Goal: Information Seeking & Learning: Learn about a topic

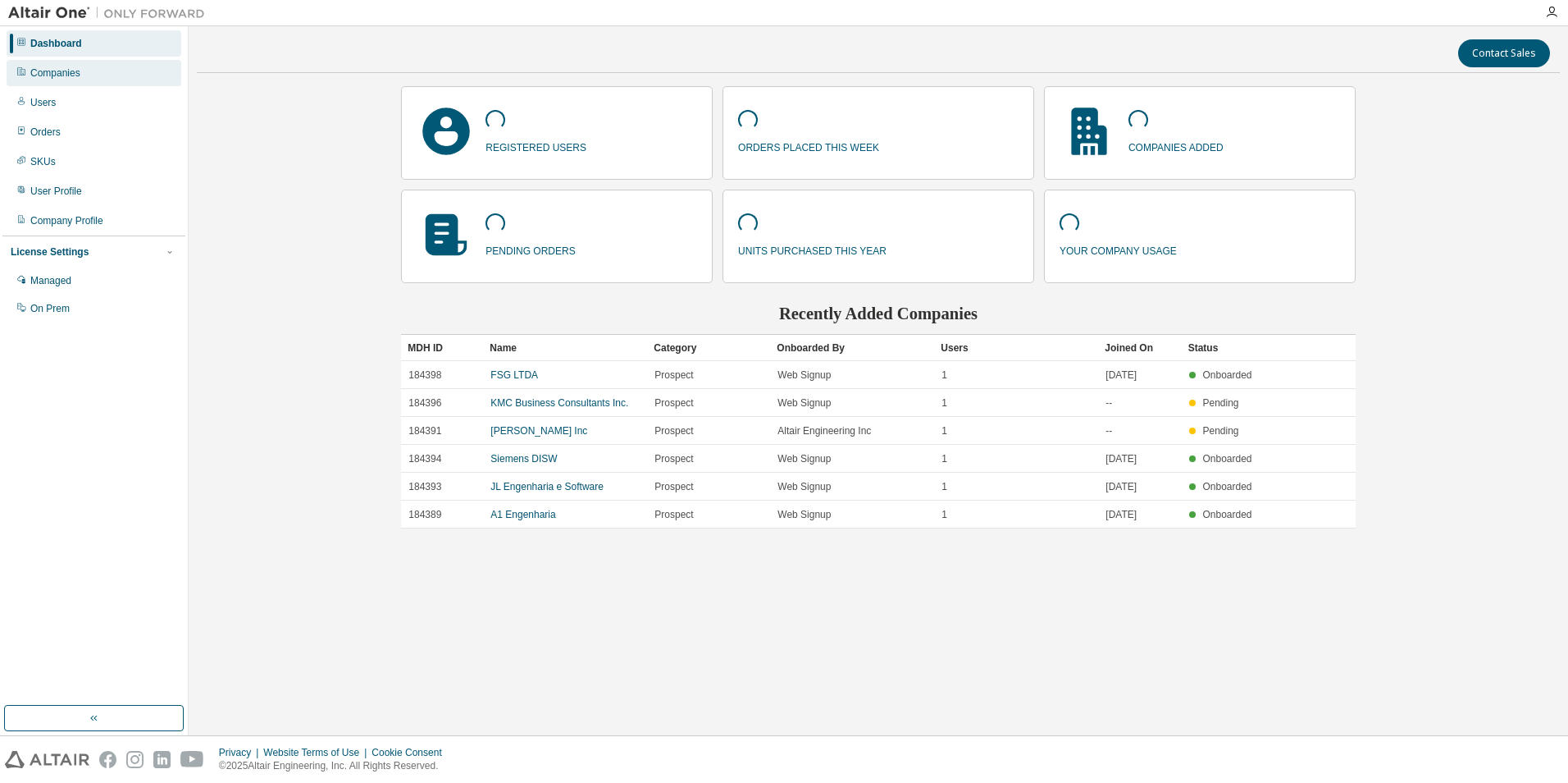
click at [69, 76] on div "Companies" at bounding box center [56, 73] width 50 height 13
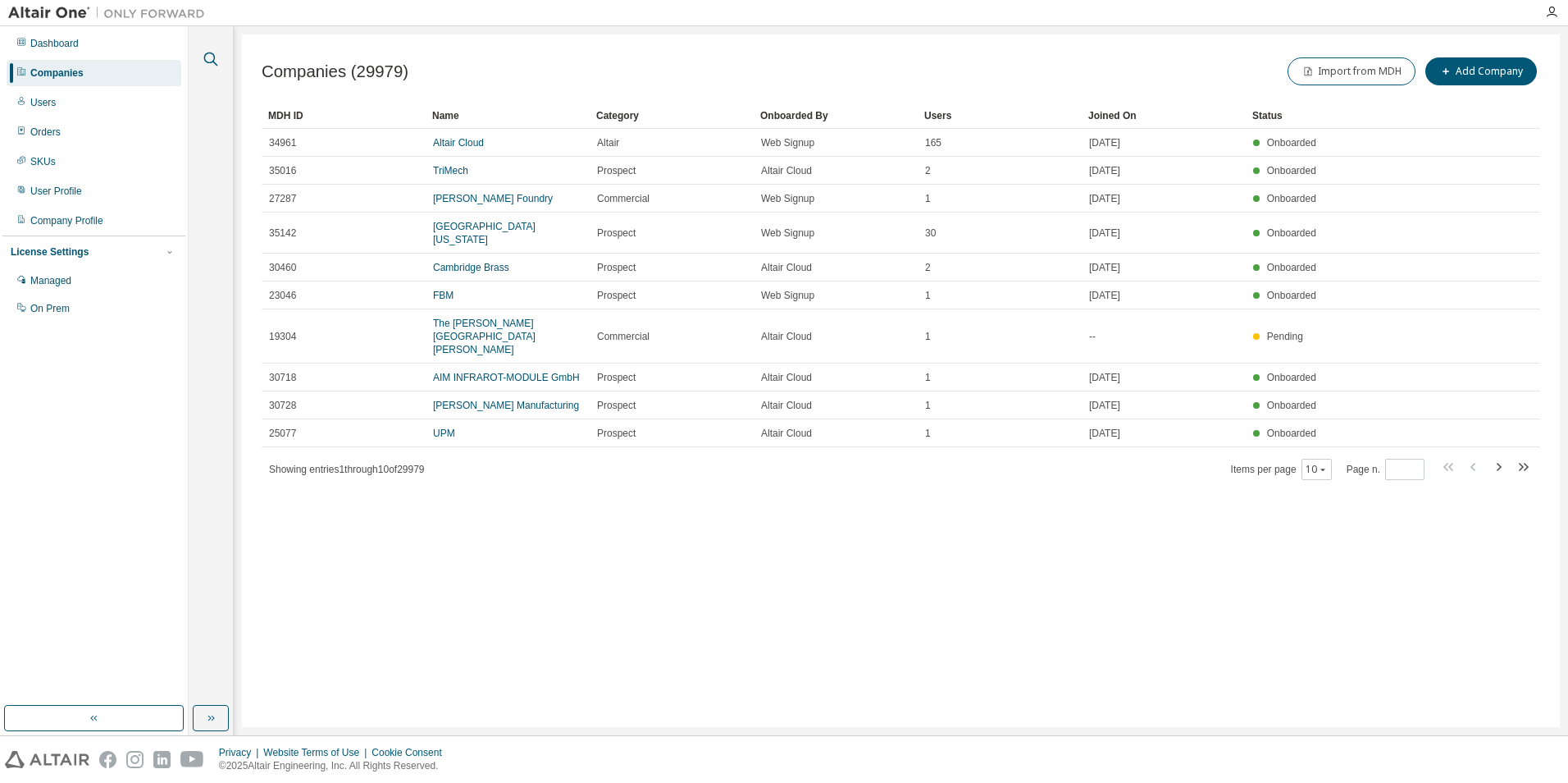
click at [205, 60] on icon "button" at bounding box center [211, 59] width 14 height 14
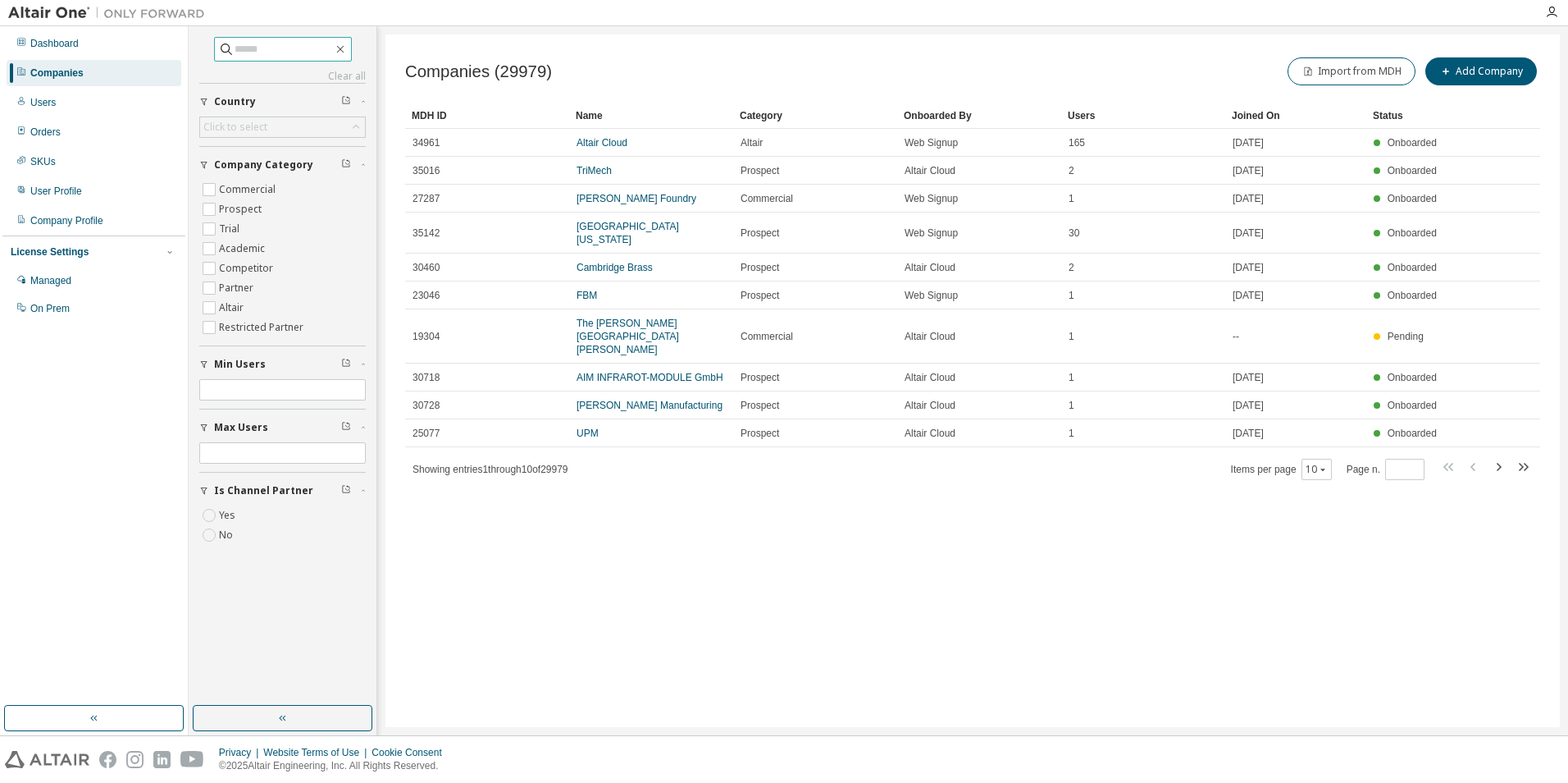
click at [242, 53] on input "text" at bounding box center [284, 49] width 99 height 16
type input "**********"
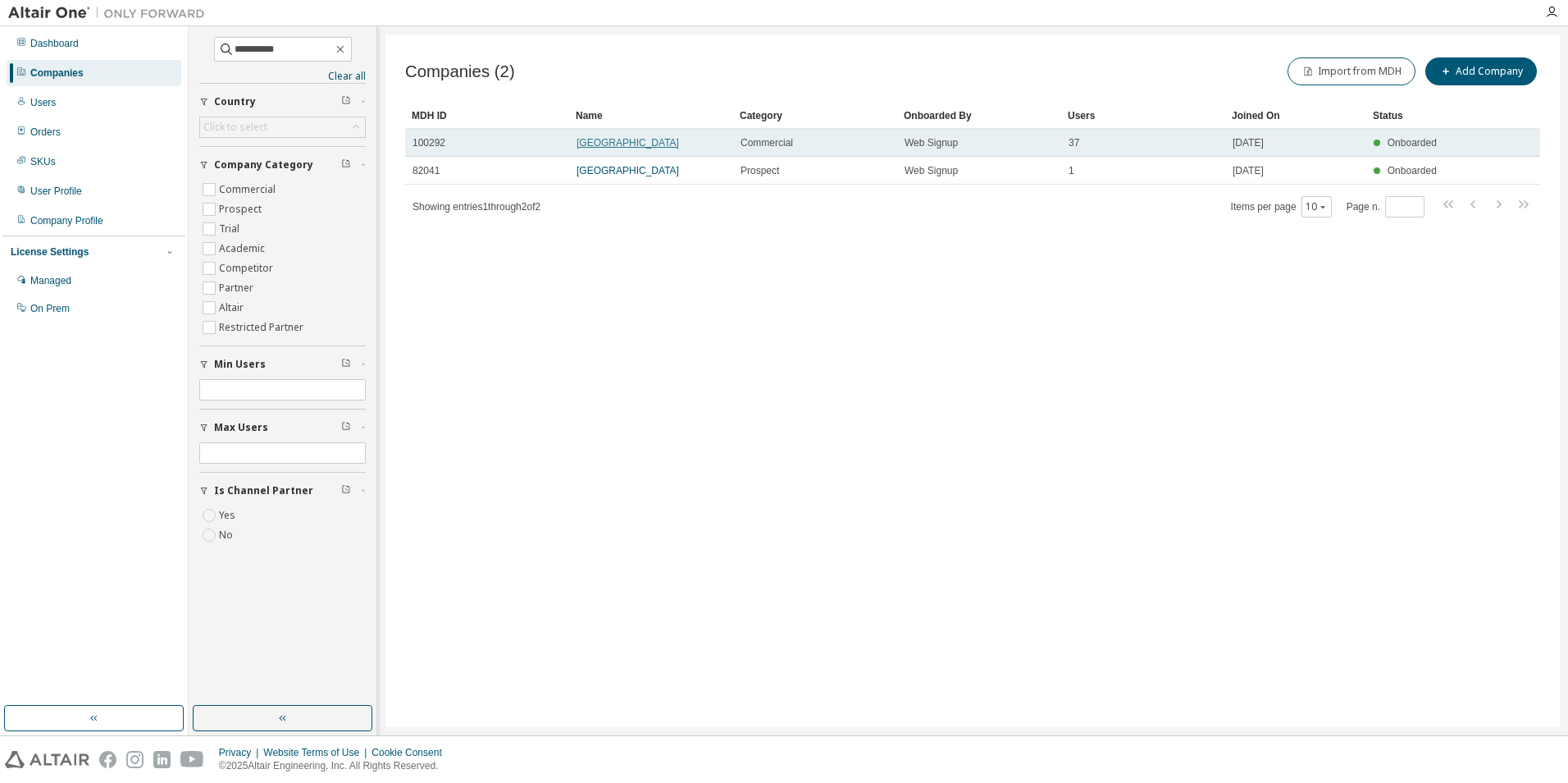
click at [600, 140] on link "[GEOGRAPHIC_DATA]" at bounding box center [627, 143] width 102 height 12
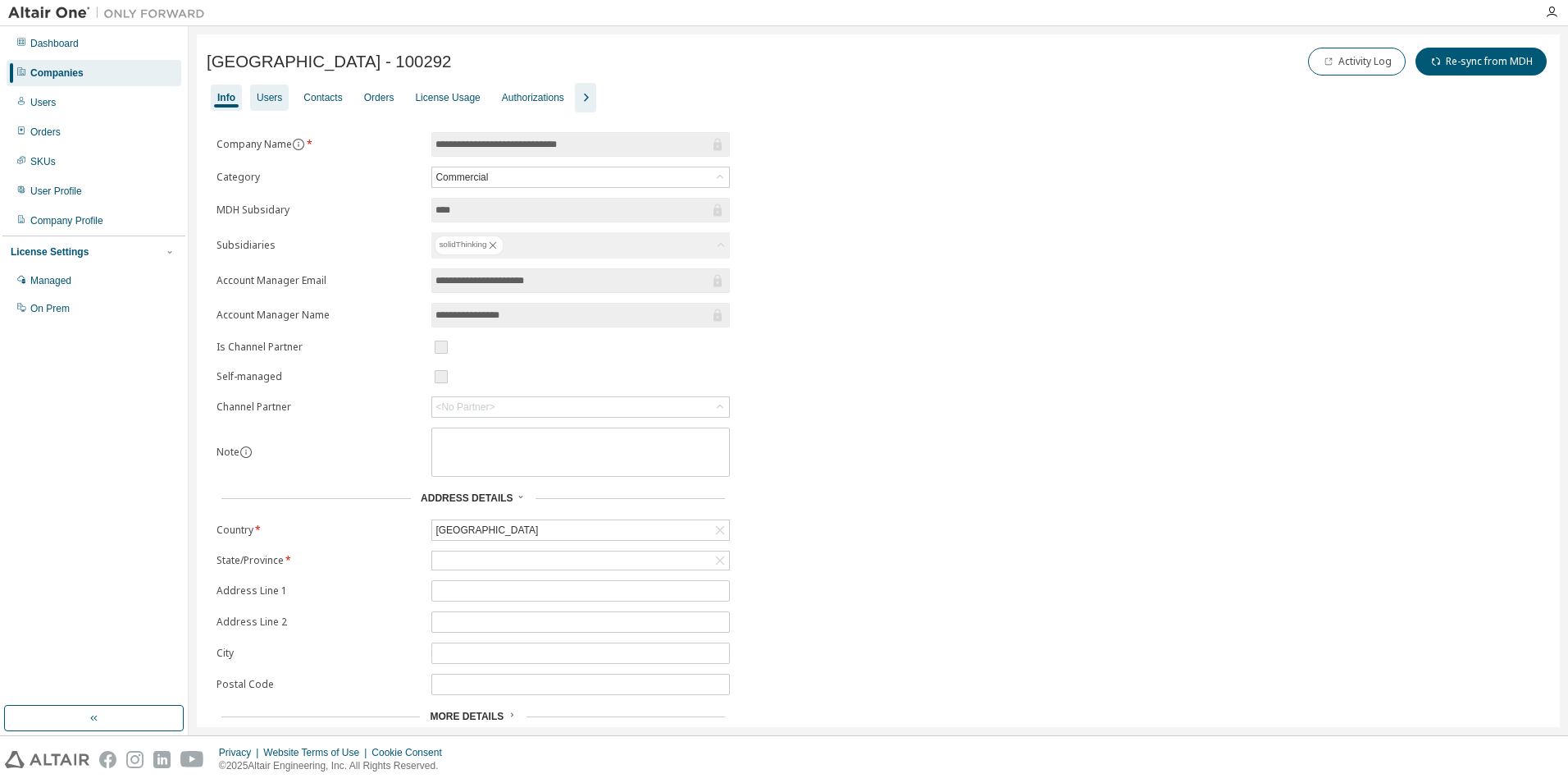
click at [264, 102] on div "Users" at bounding box center [269, 98] width 26 height 13
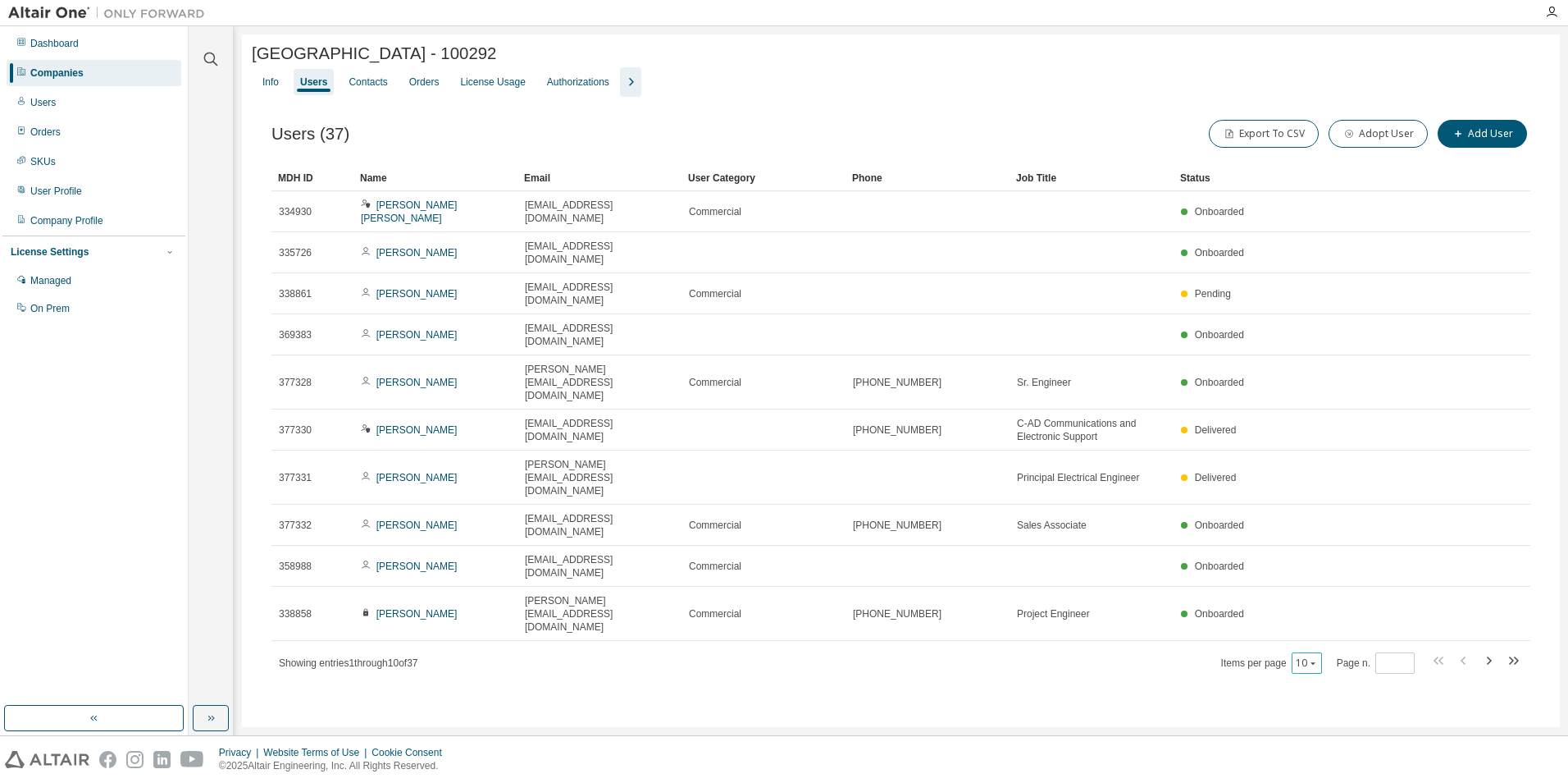
click at [1315, 662] on icon "button" at bounding box center [1312, 663] width 5 height 3
click at [1317, 587] on div "50" at bounding box center [1359, 589] width 131 height 20
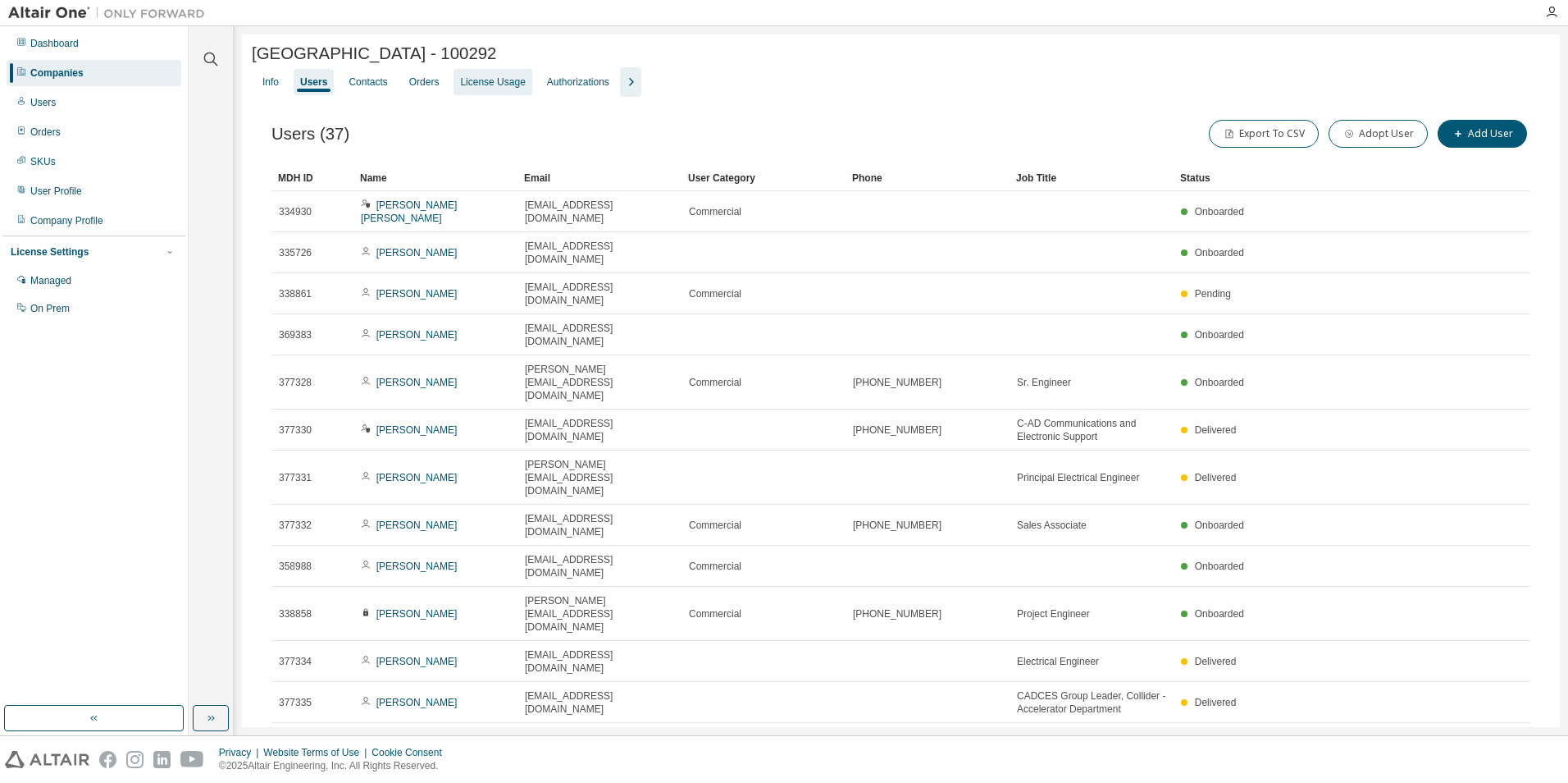
click at [476, 86] on div "License Usage" at bounding box center [492, 82] width 65 height 13
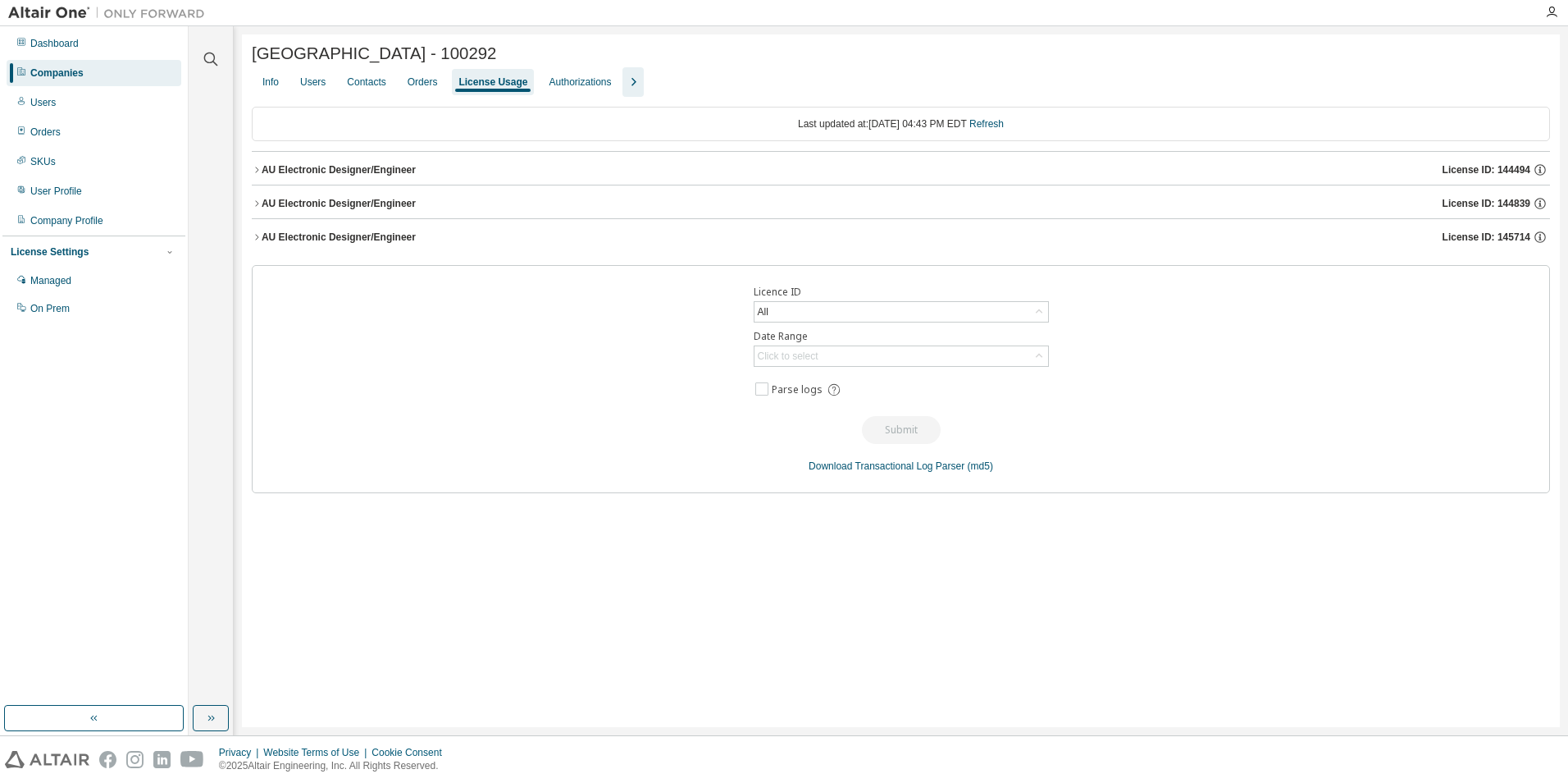
click at [253, 173] on icon "button" at bounding box center [257, 170] width 10 height 10
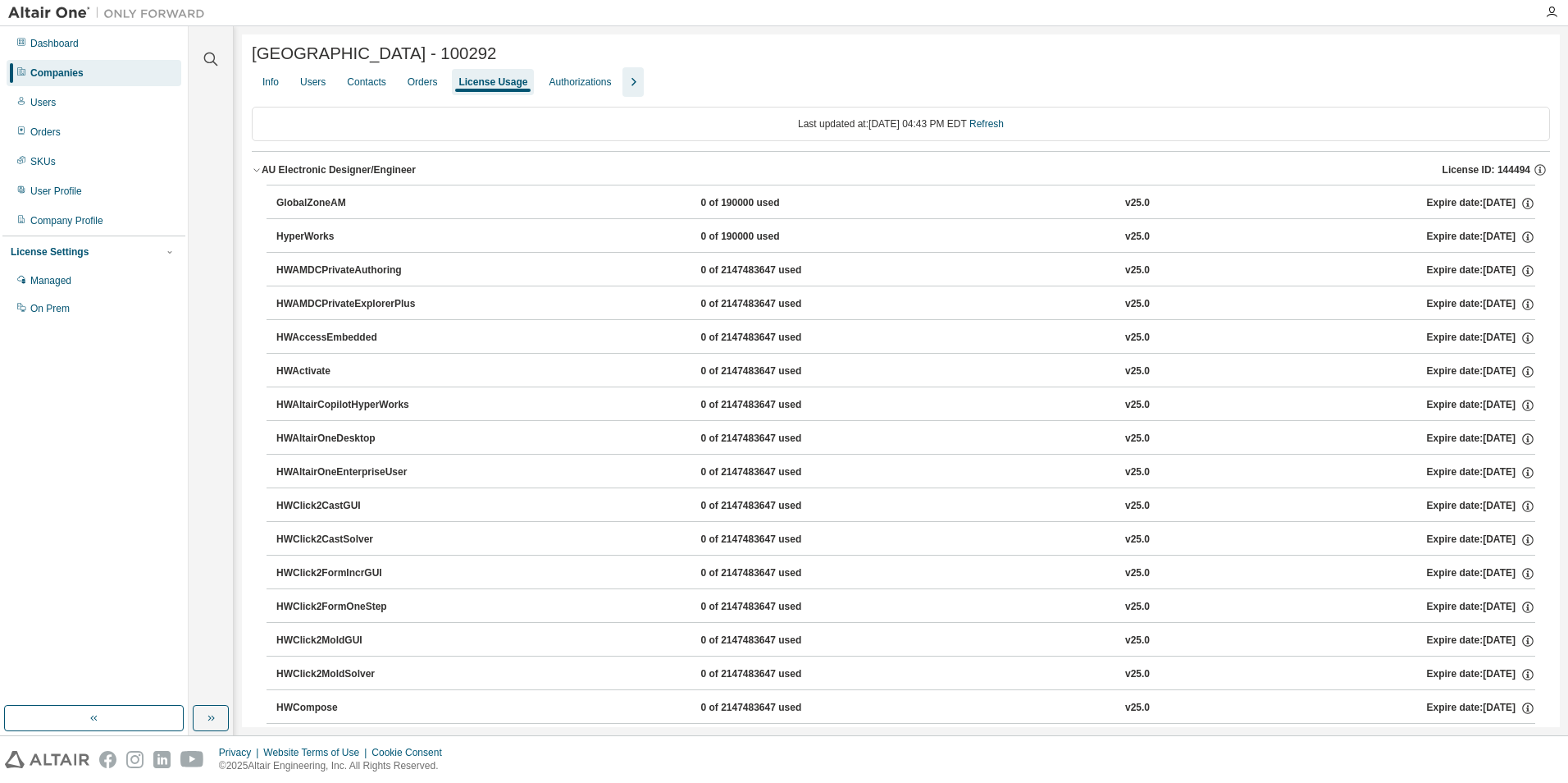
click at [258, 168] on button "AU Electronic Designer/Engineer License ID: 144494" at bounding box center [900, 170] width 1298 height 36
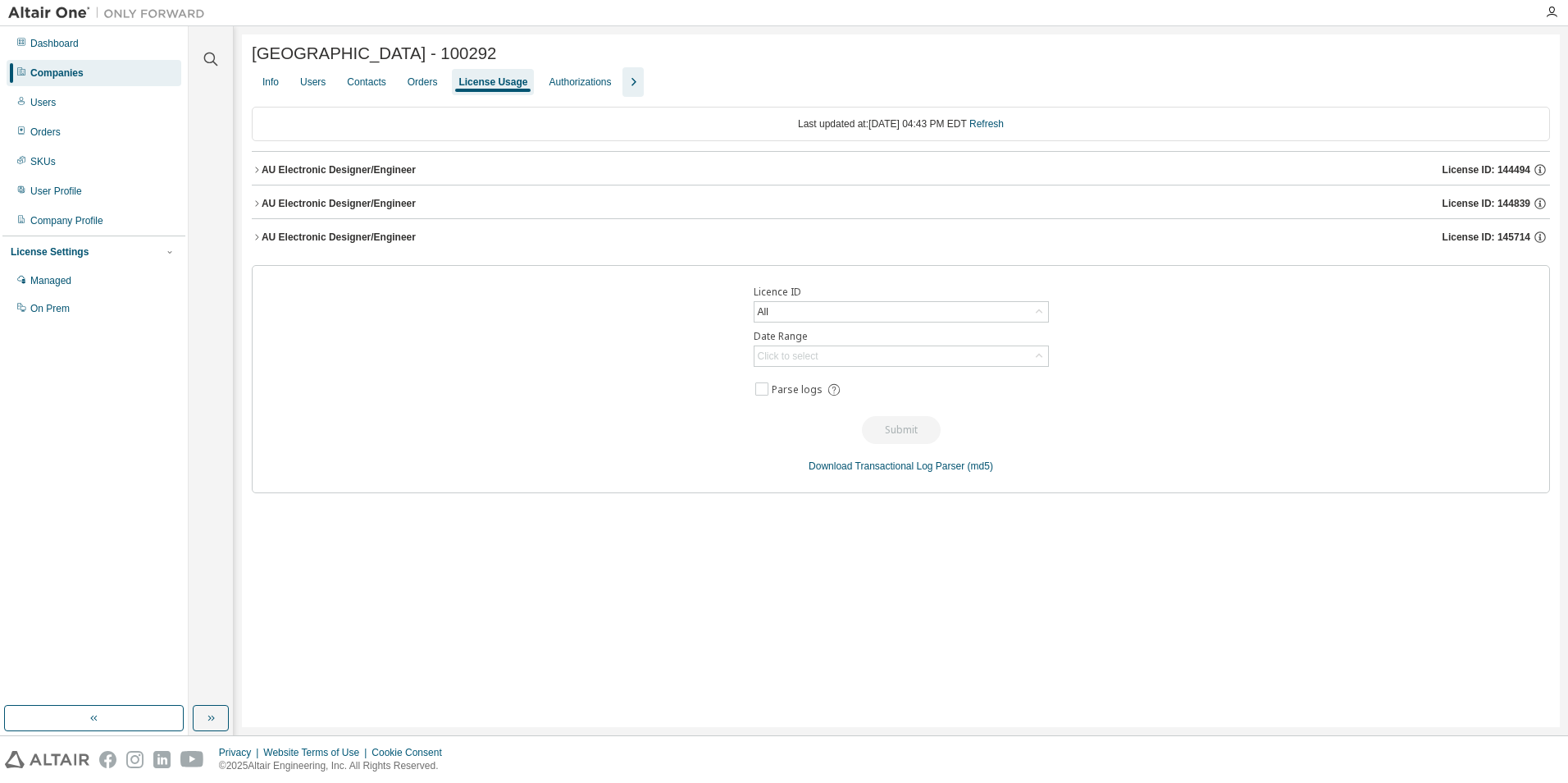
click at [258, 203] on icon "button" at bounding box center [257, 203] width 10 height 10
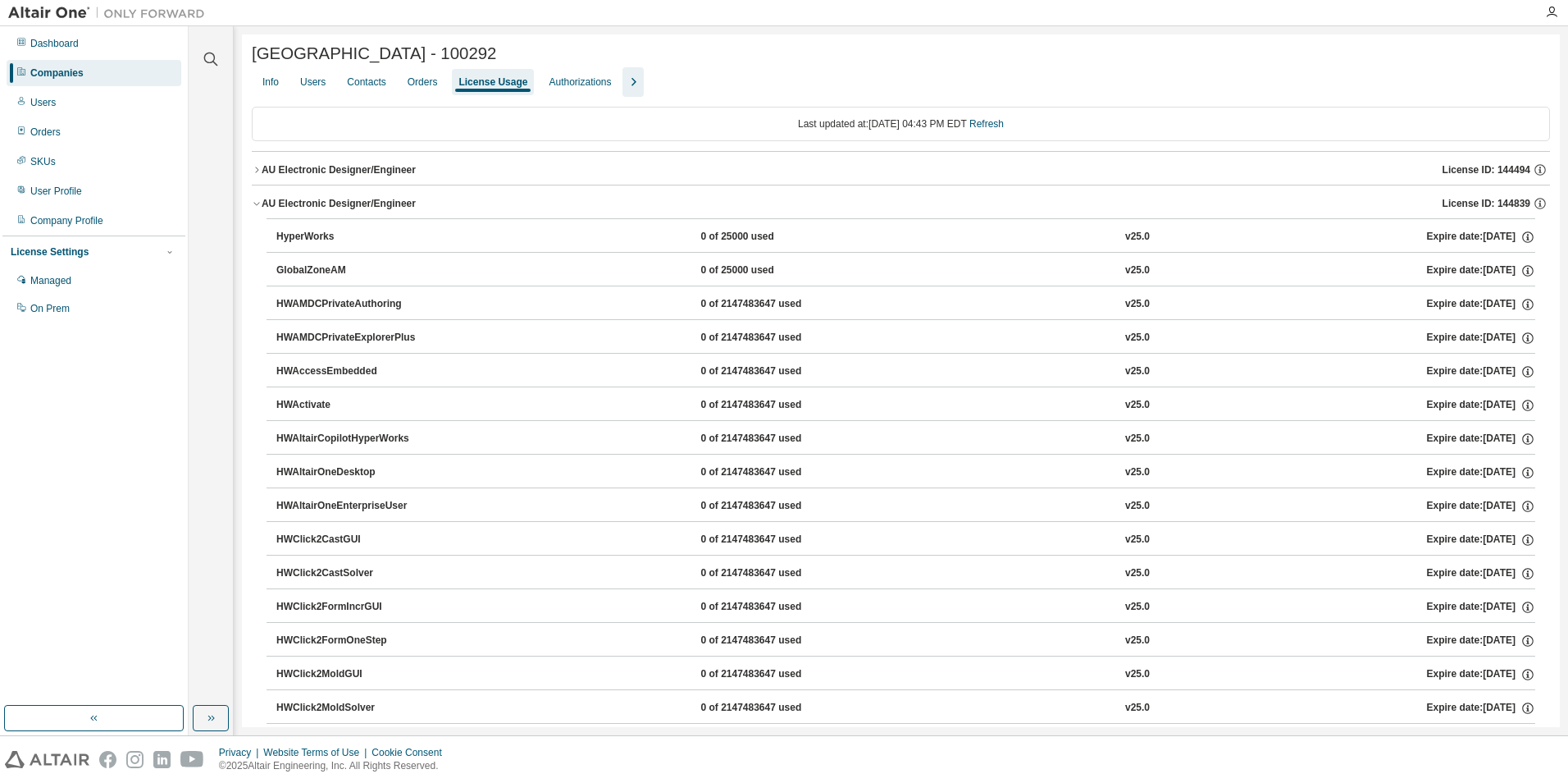
click at [259, 208] on icon "button" at bounding box center [257, 203] width 10 height 10
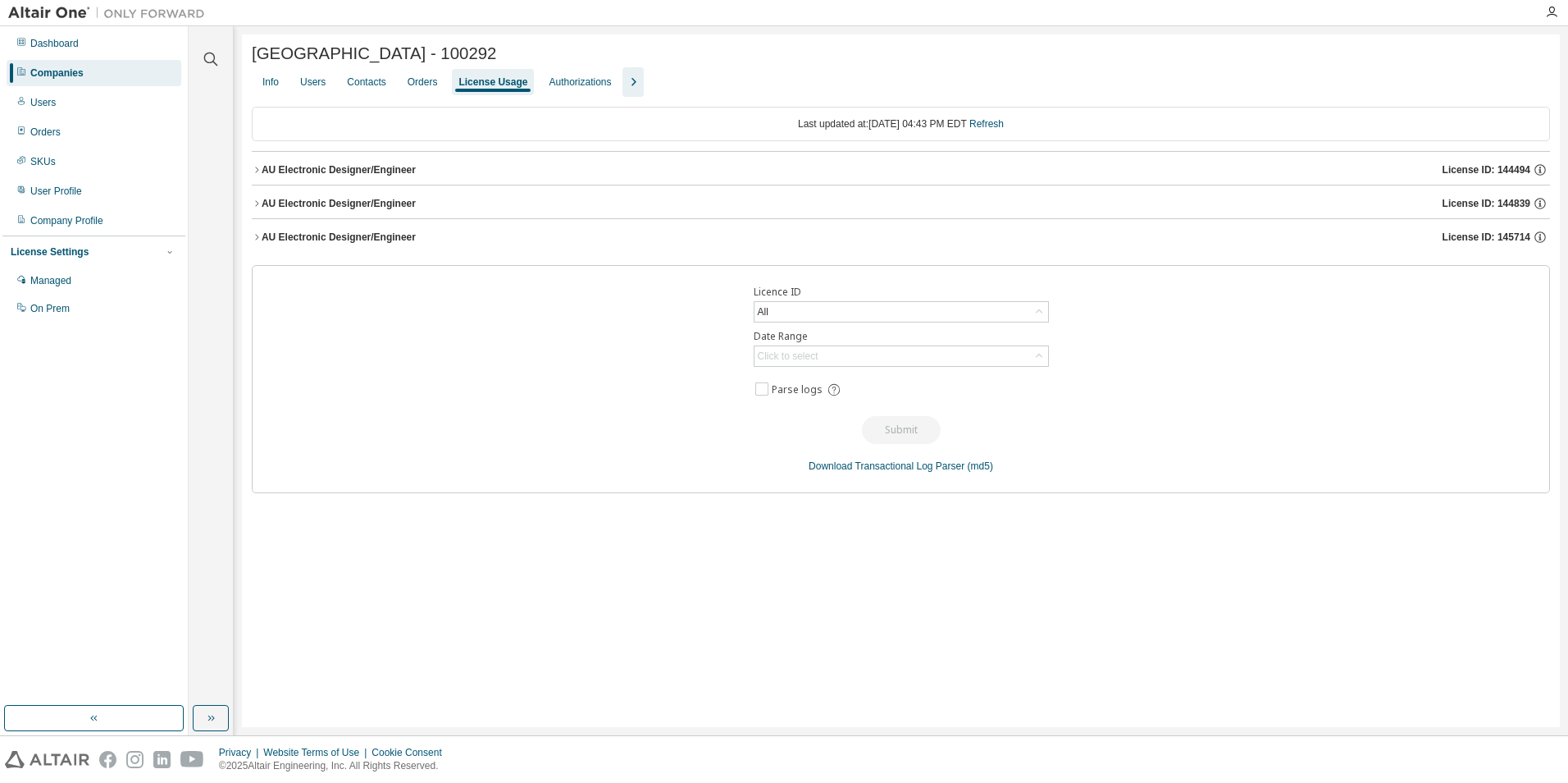
click at [252, 240] on icon "button" at bounding box center [257, 237] width 10 height 10
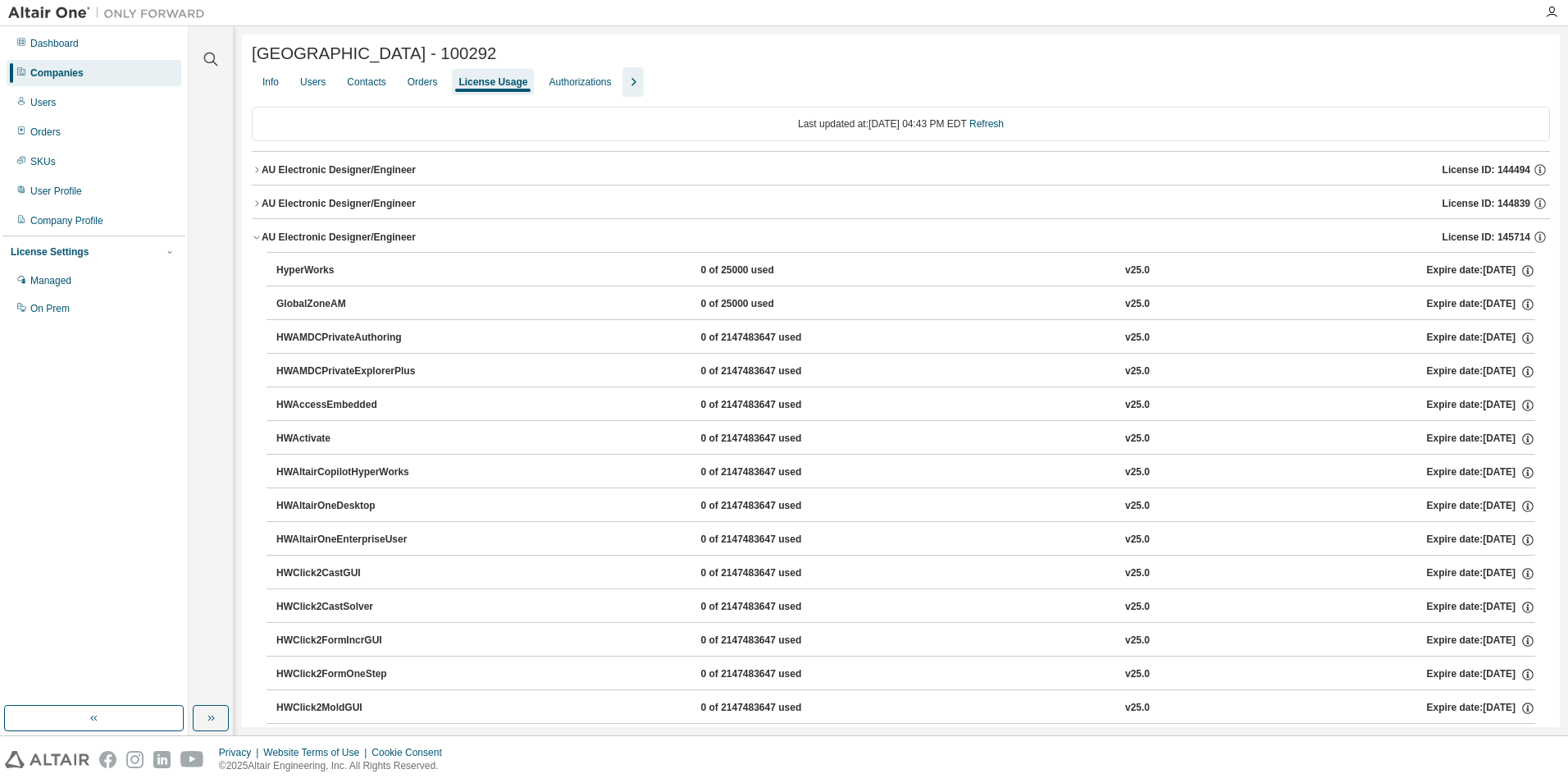
click at [252, 240] on icon "button" at bounding box center [257, 237] width 10 height 10
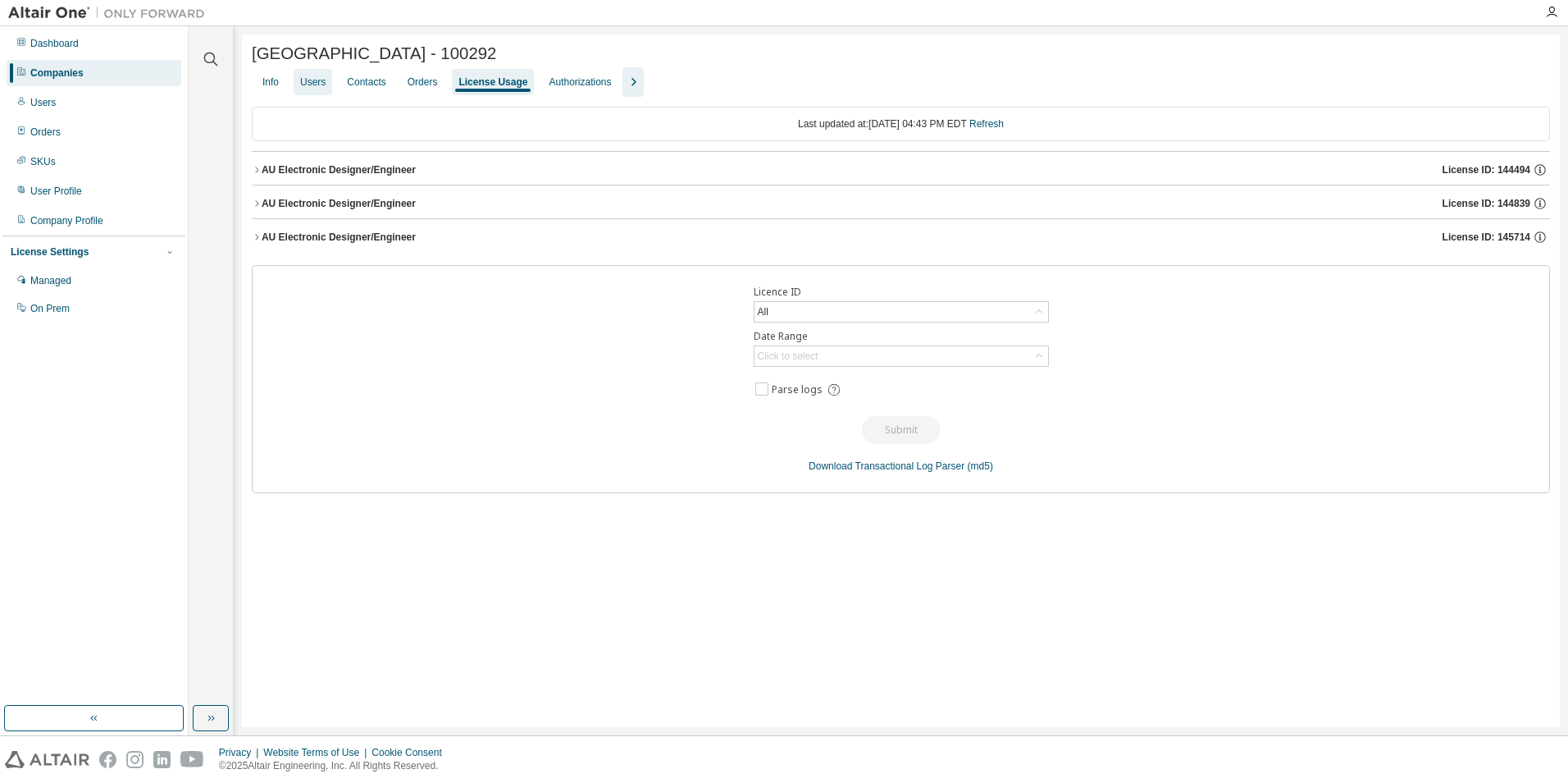
click at [305, 88] on div "Users" at bounding box center [312, 82] width 26 height 13
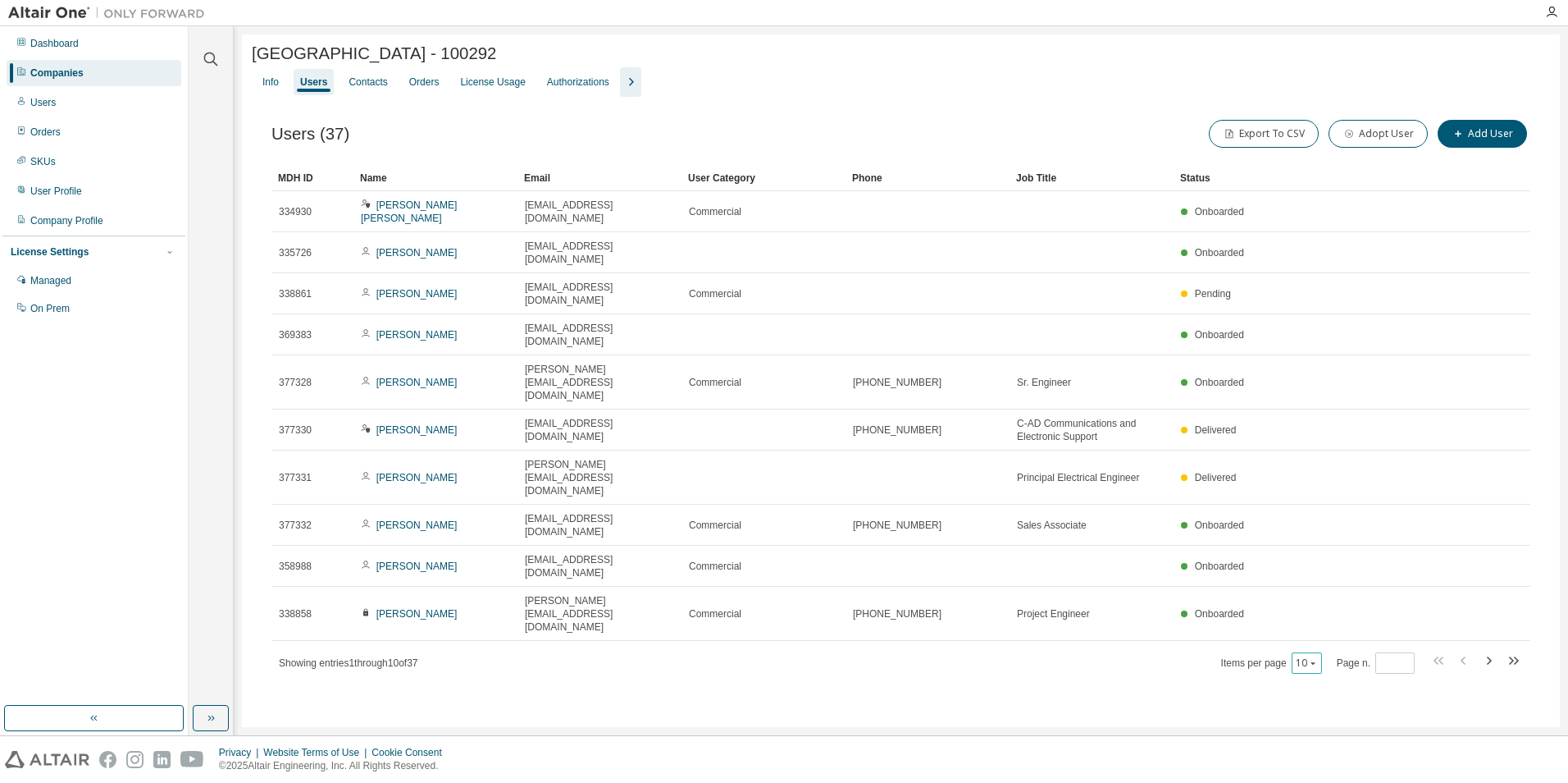
click at [1314, 658] on icon "button" at bounding box center [1313, 663] width 10 height 10
click at [1310, 585] on div "50" at bounding box center [1359, 589] width 131 height 20
